Goal: Transaction & Acquisition: Purchase product/service

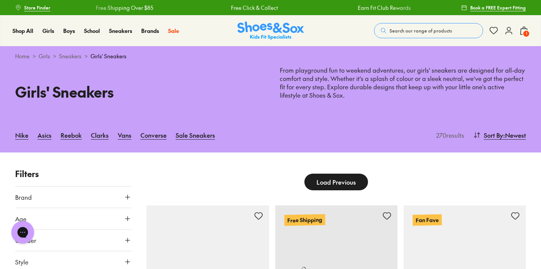
click at [523, 34] on span "1" at bounding box center [527, 34] width 8 height 8
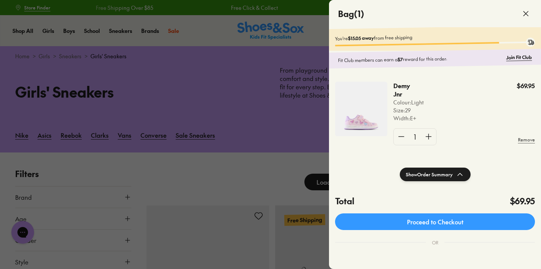
click at [337, 257] on shop-pay-wallet-button at bounding box center [336, 257] width 2 height 8
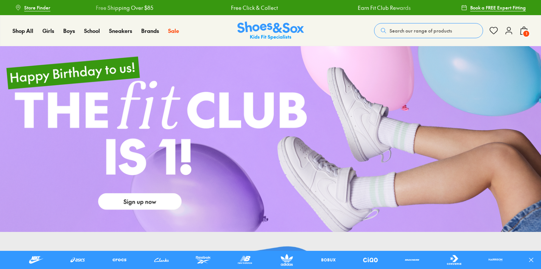
click at [509, 31] on use at bounding box center [509, 30] width 6 height 7
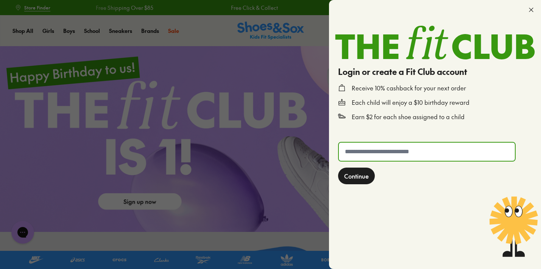
click at [390, 151] on input "text" at bounding box center [427, 152] width 176 height 18
type input "**********"
click at [358, 177] on span "Continue" at bounding box center [356, 176] width 25 height 9
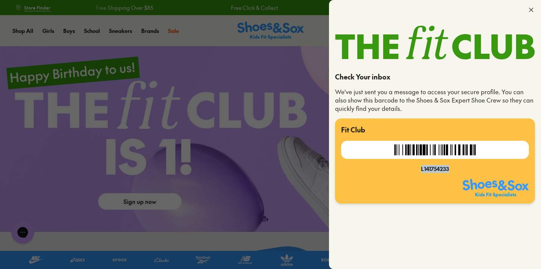
drag, startPoint x: 449, startPoint y: 169, endPoint x: 422, endPoint y: 170, distance: 27.7
click at [422, 170] on div "L141754233" at bounding box center [435, 169] width 188 height 8
copy div "L141754233"
drag, startPoint x: 433, startPoint y: 169, endPoint x: 453, endPoint y: 0, distance: 170.5
click at [505, 22] on x-modal "Check Your inbox We've just sent you a message to access your secure profile. Y…" at bounding box center [509, 30] width 9 height 17
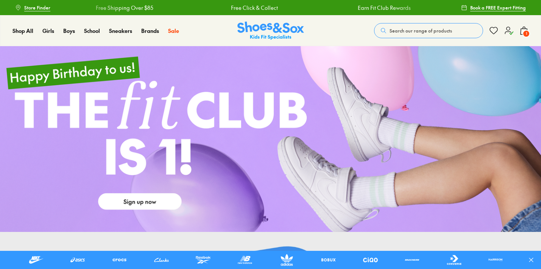
click at [526, 31] on span "1" at bounding box center [527, 34] width 8 height 8
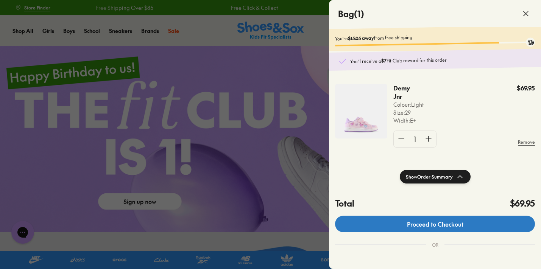
click at [455, 228] on link "Proceed to Checkout" at bounding box center [435, 224] width 200 height 17
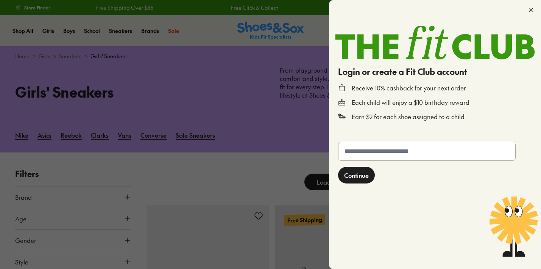
click at [364, 177] on span "Continue" at bounding box center [356, 175] width 25 height 9
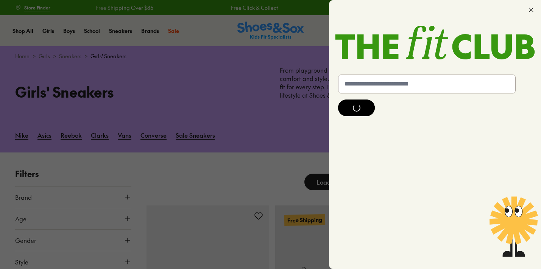
click at [393, 149] on form "Continue" at bounding box center [435, 168] width 200 height 192
click at [409, 86] on input "text" at bounding box center [427, 84] width 177 height 18
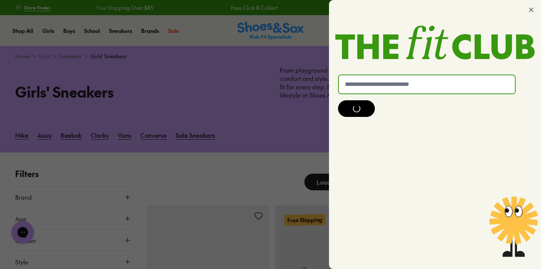
type input "**********"
click at [366, 109] on div at bounding box center [356, 108] width 37 height 17
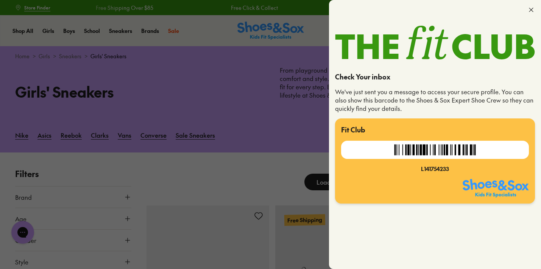
click at [424, 147] on img at bounding box center [435, 150] width 89 height 18
click at [235, 86] on div at bounding box center [270, 134] width 541 height 269
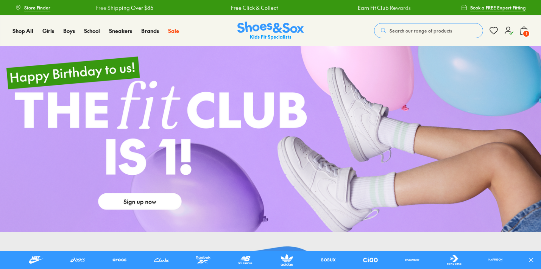
click at [509, 30] on use at bounding box center [509, 31] width 8 height 8
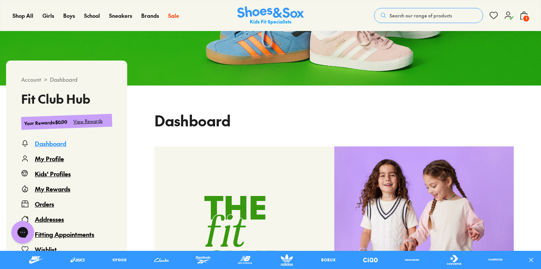
click at [56, 192] on div "My Rewards" at bounding box center [53, 188] width 36 height 9
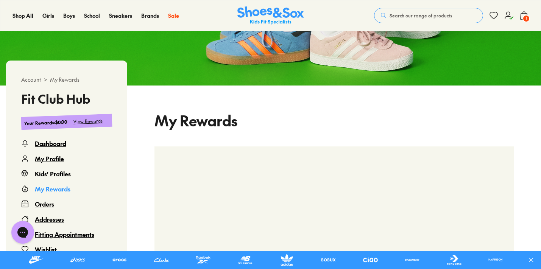
scroll to position [46, 0]
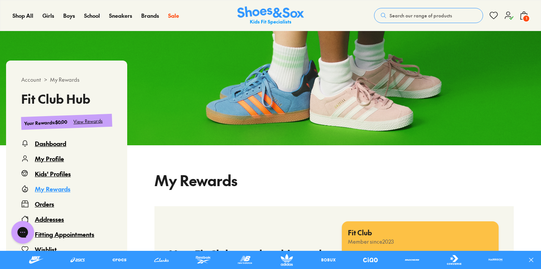
select select
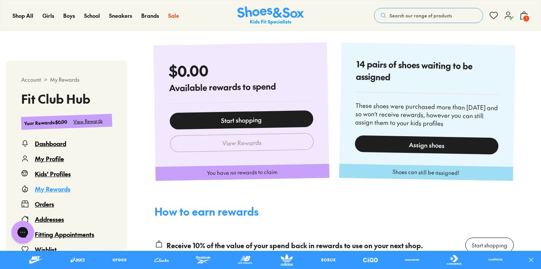
scroll to position [35, 0]
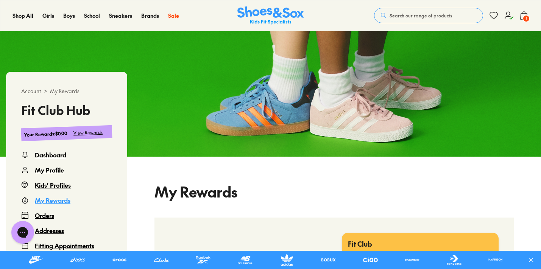
click at [526, 16] on span "1" at bounding box center [527, 19] width 8 height 8
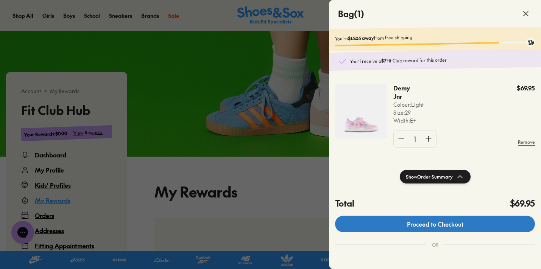
click at [463, 225] on link "Proceed to Checkout" at bounding box center [435, 224] width 200 height 17
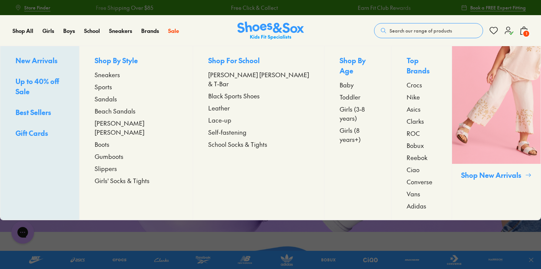
click at [117, 100] on span "Sandals" at bounding box center [106, 98] width 22 height 9
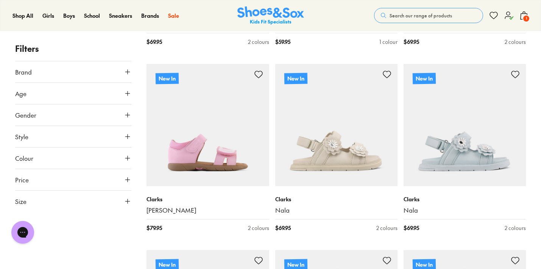
scroll to position [1416, 0]
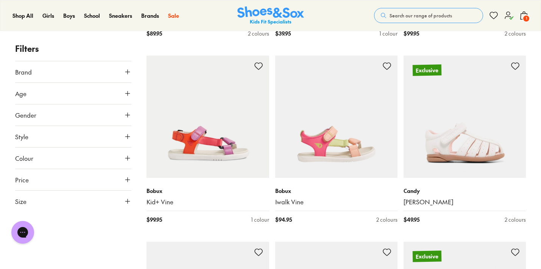
scroll to position [3661, 0]
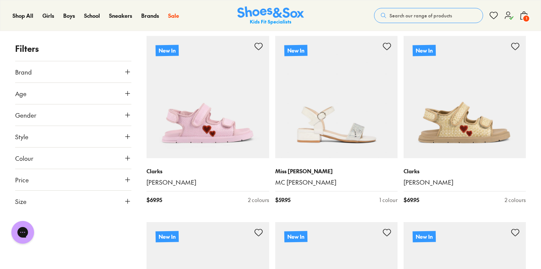
scroll to position [1287, 0]
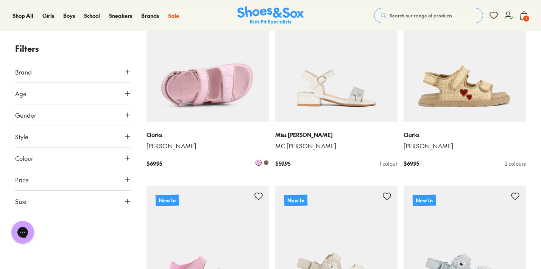
click at [238, 91] on img at bounding box center [208, 61] width 122 height 122
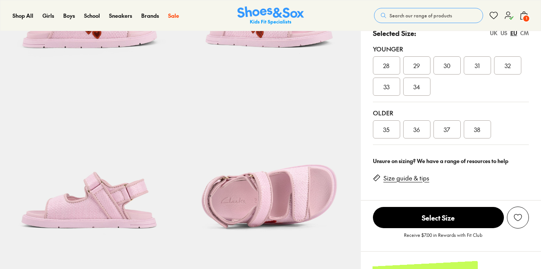
scroll to position [161, 0]
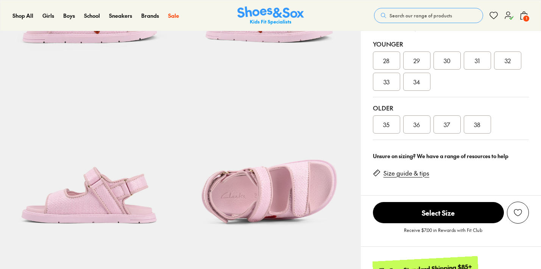
select select "*"
drag, startPoint x: 542, startPoint y: 61, endPoint x: 540, endPoint y: 53, distance: 9.1
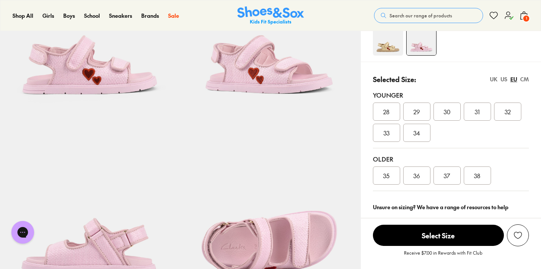
click at [420, 114] on div "29" at bounding box center [416, 112] width 27 height 18
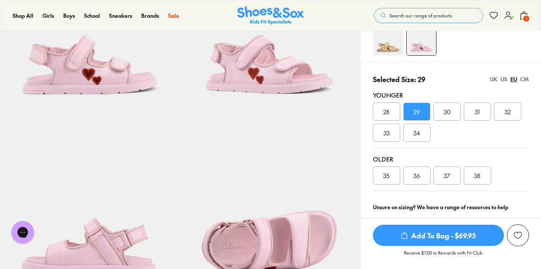
click at [460, 235] on span "Add To Bag - $69.95" at bounding box center [438, 235] width 131 height 21
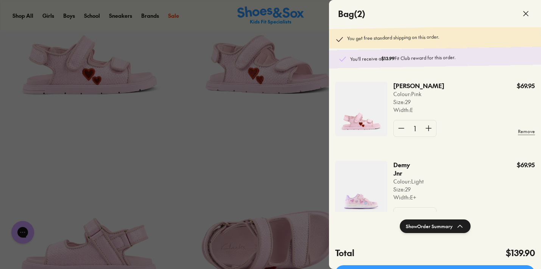
click at [256, 148] on div at bounding box center [270, 134] width 541 height 269
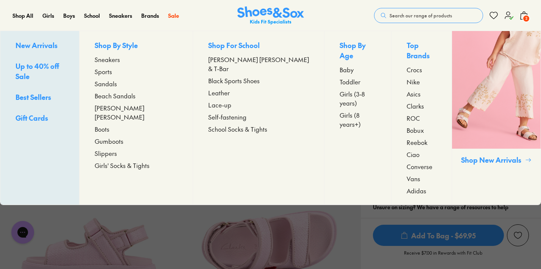
click at [117, 83] on span "Sandals" at bounding box center [106, 83] width 22 height 9
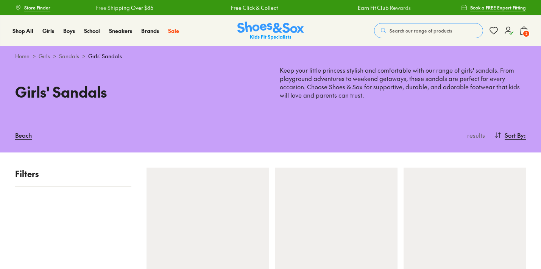
scroll to position [125, 0]
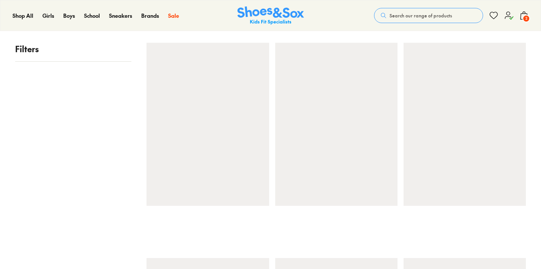
drag, startPoint x: 541, startPoint y: 14, endPoint x: 542, endPoint y: 44, distance: 30.7
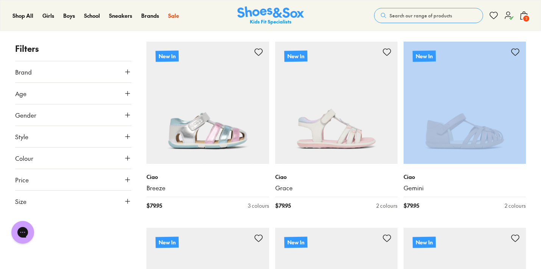
scroll to position [0, 0]
drag, startPoint x: 541, startPoint y: 36, endPoint x: 543, endPoint y: 49, distance: 12.6
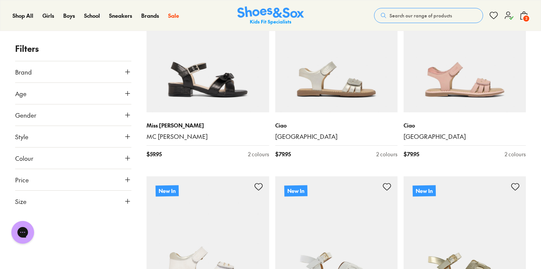
scroll to position [1640, 0]
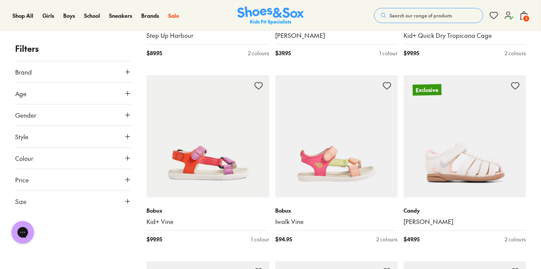
scroll to position [3641, 0]
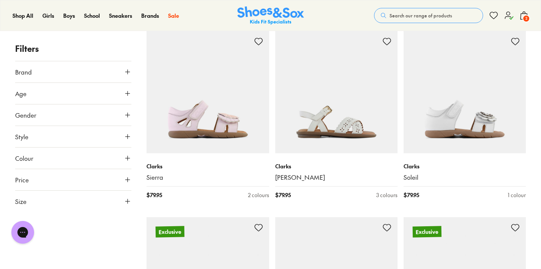
scroll to position [5457, 0]
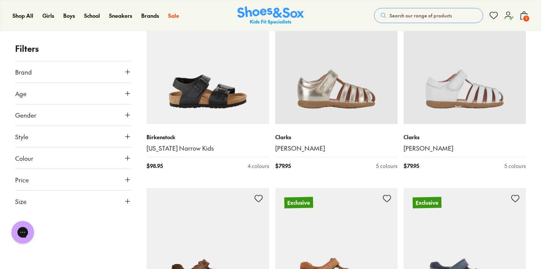
scroll to position [6829, 0]
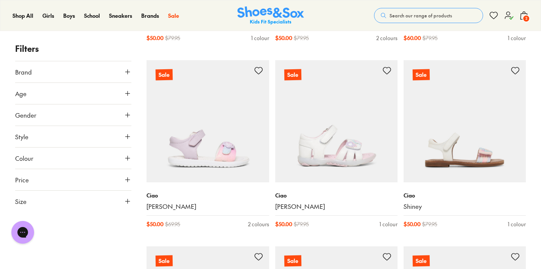
scroll to position [9467, 0]
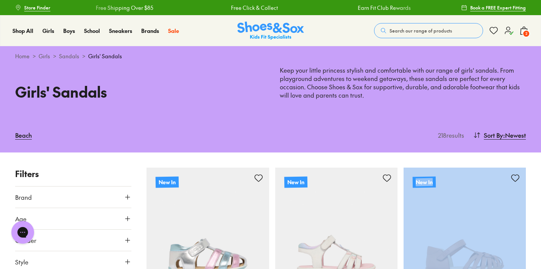
click at [525, 29] on use at bounding box center [524, 31] width 7 height 8
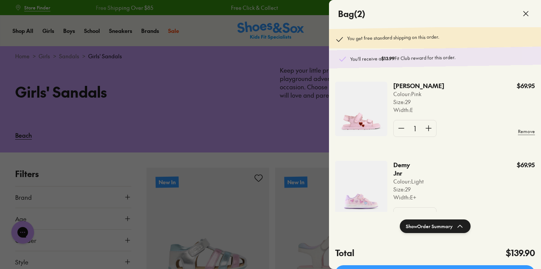
scroll to position [30, 0]
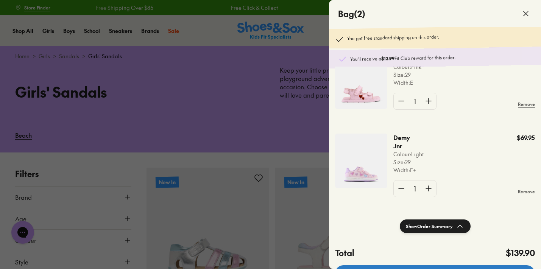
click at [524, 267] on link "Proceed to Checkout" at bounding box center [435, 274] width 200 height 17
